Goal: Learn about a topic

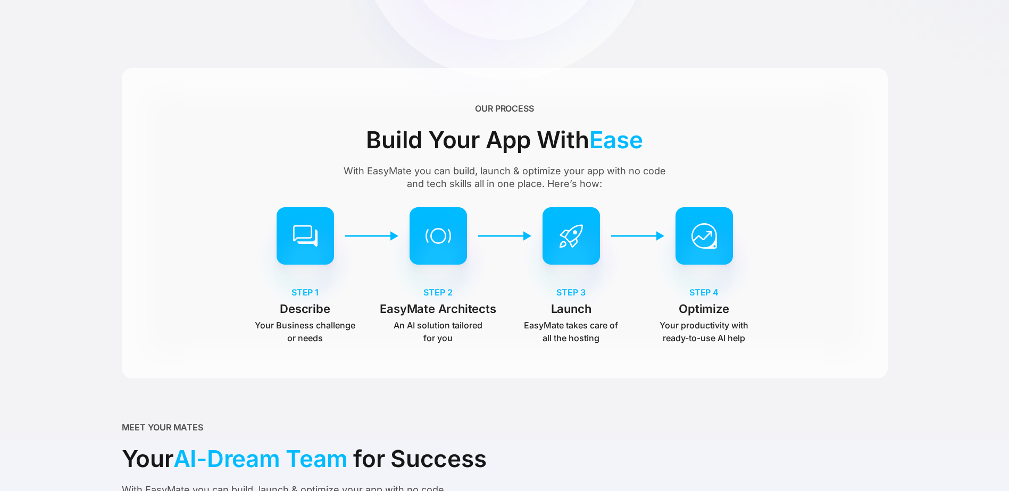
scroll to position [479, 0]
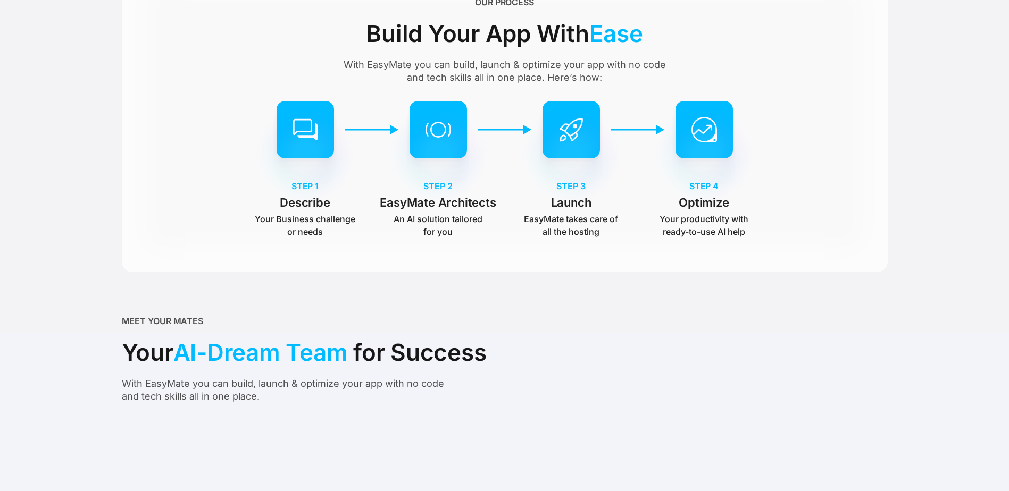
click at [678, 220] on p "Your productivity with ready-to-use AI help" at bounding box center [704, 226] width 101 height 26
drag, startPoint x: 678, startPoint y: 220, endPoint x: 827, endPoint y: 257, distance: 153.3
click at [827, 257] on div "OUR PROCESS Build Your App With Ease With EasyMate you can build, launch & opti…" at bounding box center [505, 117] width 766 height 311
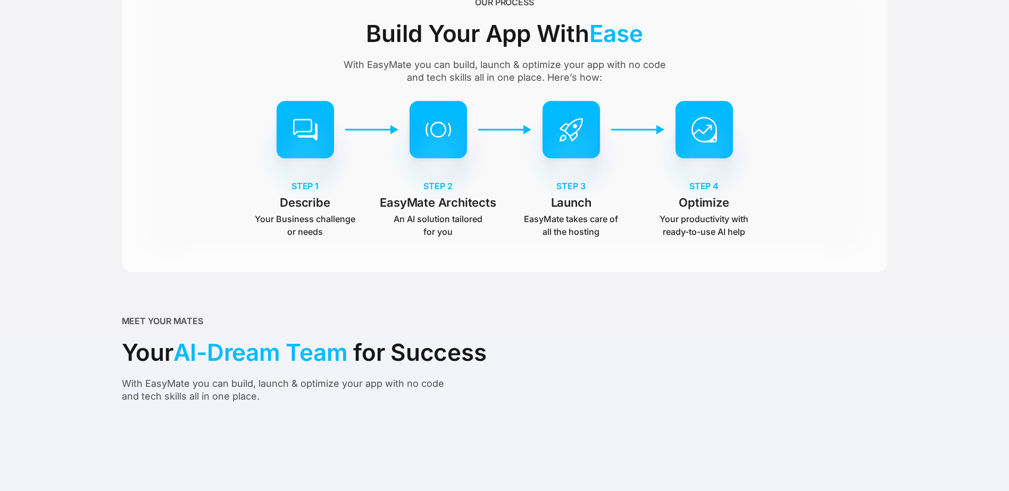
click at [288, 219] on p "Your Business challenge or needs" at bounding box center [305, 226] width 101 height 26
click at [450, 219] on p "An AI solution tailored for you" at bounding box center [438, 226] width 101 height 26
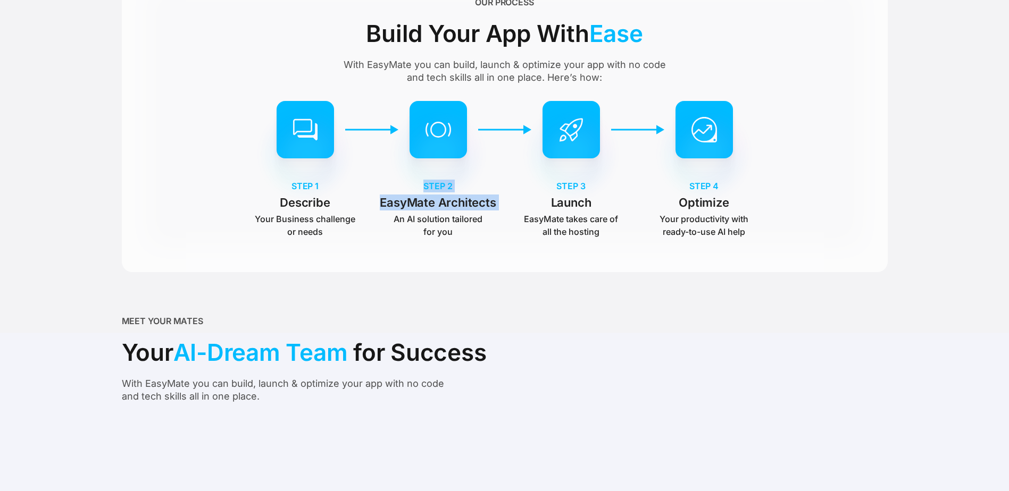
click at [450, 219] on p "An AI solution tailored for you" at bounding box center [438, 226] width 101 height 26
drag, startPoint x: 450, startPoint y: 219, endPoint x: 445, endPoint y: 263, distance: 44.5
click at [445, 263] on div "OUR PROCESS Build Your App With Ease With EasyMate you can build, launch & opti…" at bounding box center [505, 117] width 766 height 311
click at [580, 220] on p "EasyMate takes care of all the hosting" at bounding box center [571, 226] width 101 height 26
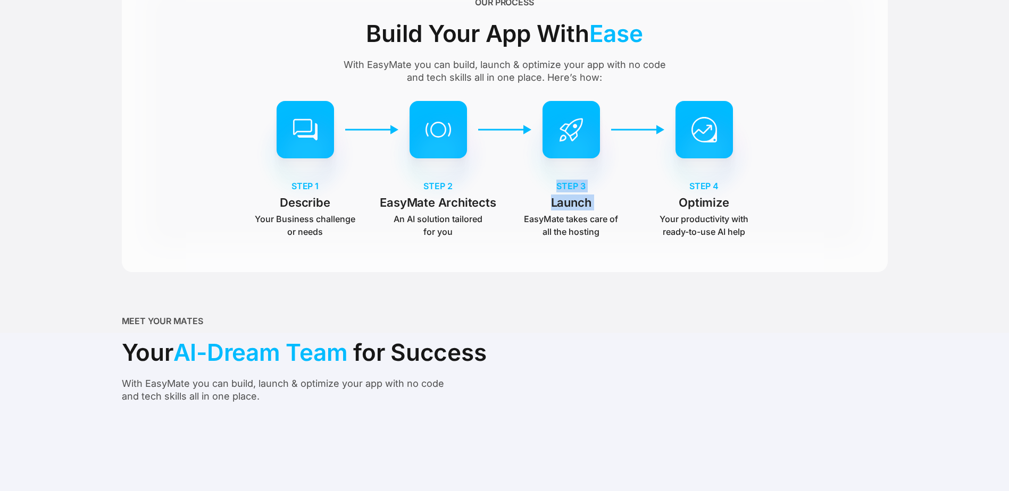
click at [580, 220] on p "EasyMate takes care of all the hosting" at bounding box center [571, 226] width 101 height 26
drag, startPoint x: 580, startPoint y: 220, endPoint x: 591, endPoint y: 260, distance: 41.4
click at [591, 260] on div "OUR PROCESS Build Your App With Ease With EasyMate you can build, launch & opti…" at bounding box center [505, 117] width 766 height 311
